Goal: Navigation & Orientation: Understand site structure

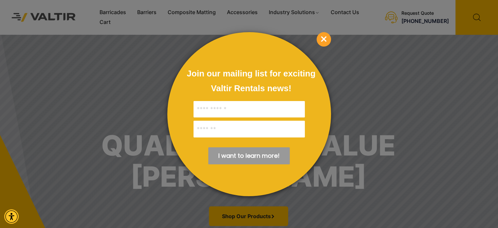
click at [324, 36] on span "×" at bounding box center [324, 39] width 14 height 14
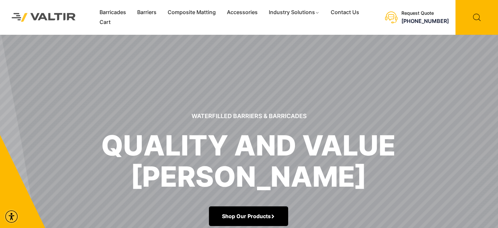
click at [246, 219] on link "Shop Our Products" at bounding box center [248, 216] width 79 height 20
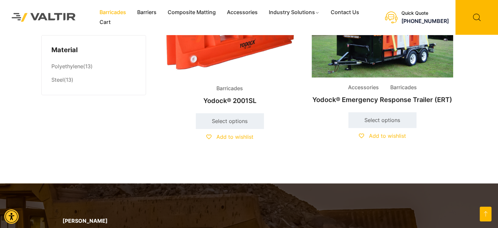
scroll to position [557, 0]
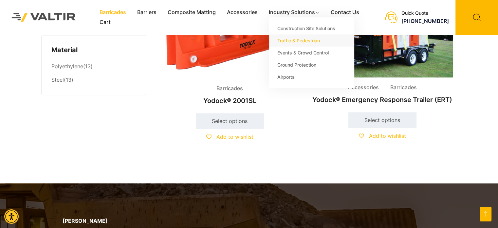
click at [302, 39] on link "Traffic & Pedestrian" at bounding box center [311, 40] width 85 height 12
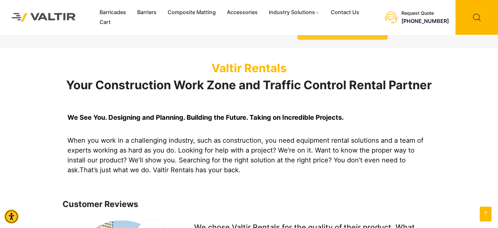
scroll to position [562, 0]
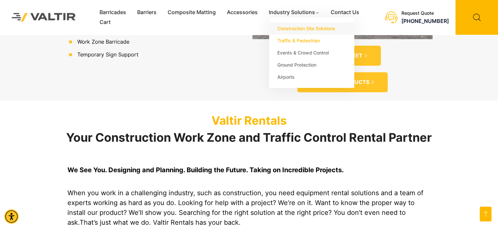
click at [303, 30] on link "Construction Site Solutions" at bounding box center [311, 28] width 85 height 12
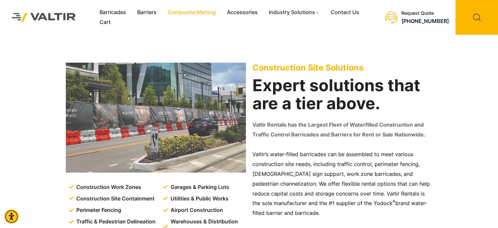
click at [202, 11] on link "Composite Matting" at bounding box center [191, 13] width 59 height 10
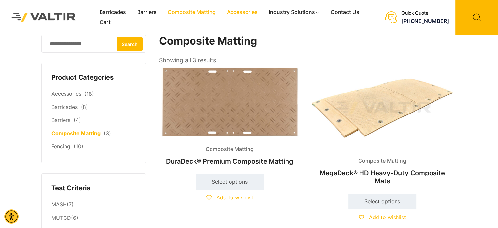
click at [244, 11] on link "Accessories" at bounding box center [243, 13] width 42 height 10
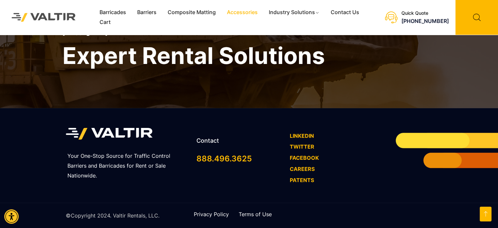
scroll to position [1560, 0]
